Goal: Navigation & Orientation: Find specific page/section

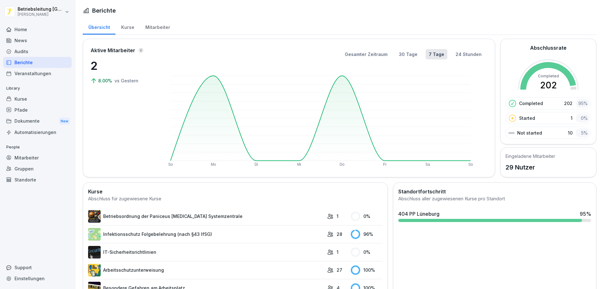
click at [45, 32] on div "Home" at bounding box center [37, 29] width 69 height 11
